Goal: Task Accomplishment & Management: Manage account settings

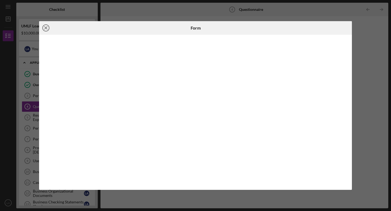
click at [47, 28] on icon "Icon/Close" at bounding box center [46, 28] width 14 height 14
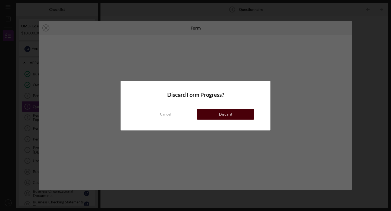
click at [231, 117] on div "Discard" at bounding box center [225, 114] width 13 height 11
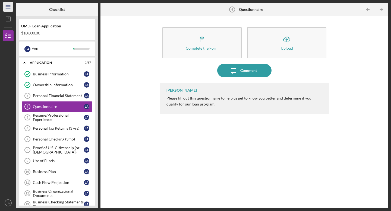
click at [10, 7] on icon "Icon/Menu" at bounding box center [8, 7] width 12 height 12
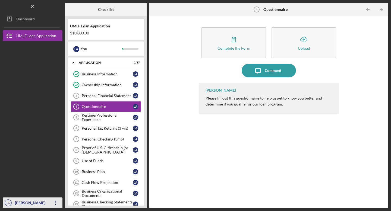
click at [56, 204] on icon "Icon/Overflow" at bounding box center [56, 203] width 14 height 14
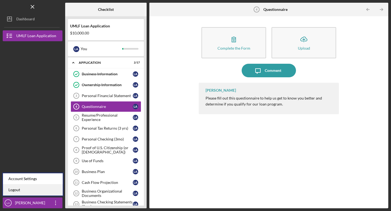
click at [14, 191] on link "Logout" at bounding box center [33, 190] width 60 height 11
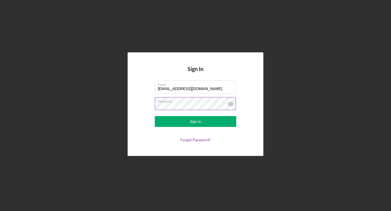
click at [232, 105] on icon at bounding box center [231, 104] width 14 height 14
